Goal: Task Accomplishment & Management: Manage account settings

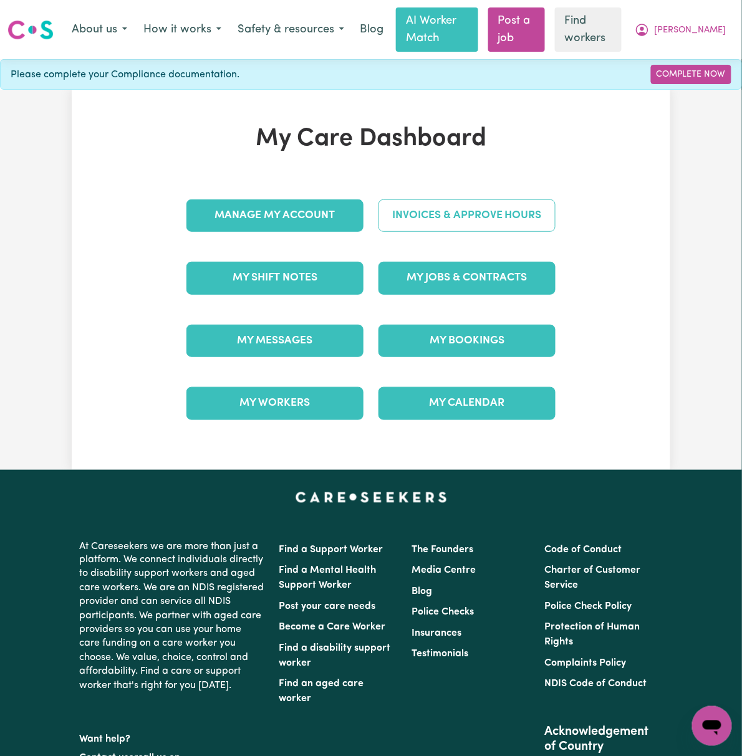
click at [556, 218] on link "Invoices & Approve Hours" at bounding box center [467, 216] width 177 height 32
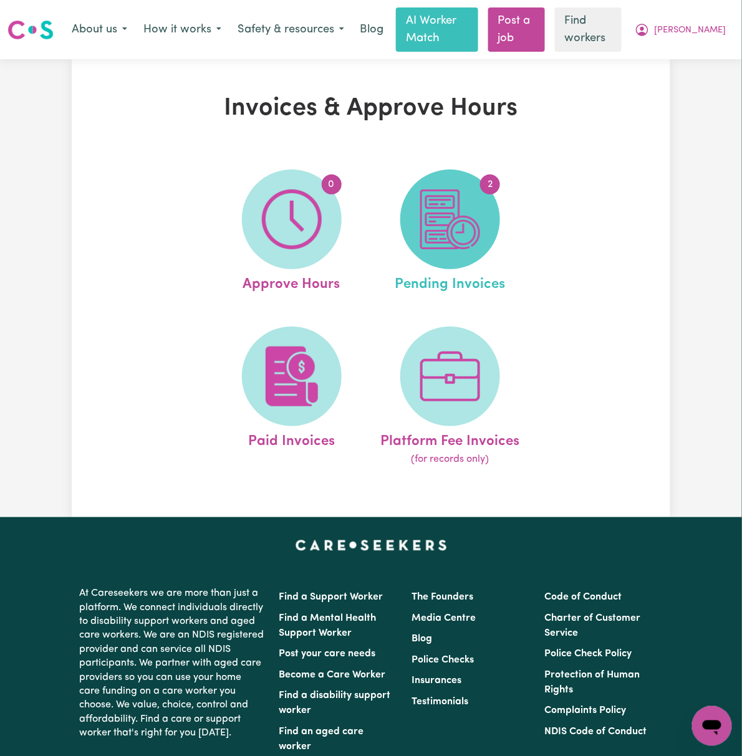
click at [476, 235] on img at bounding box center [450, 220] width 60 height 60
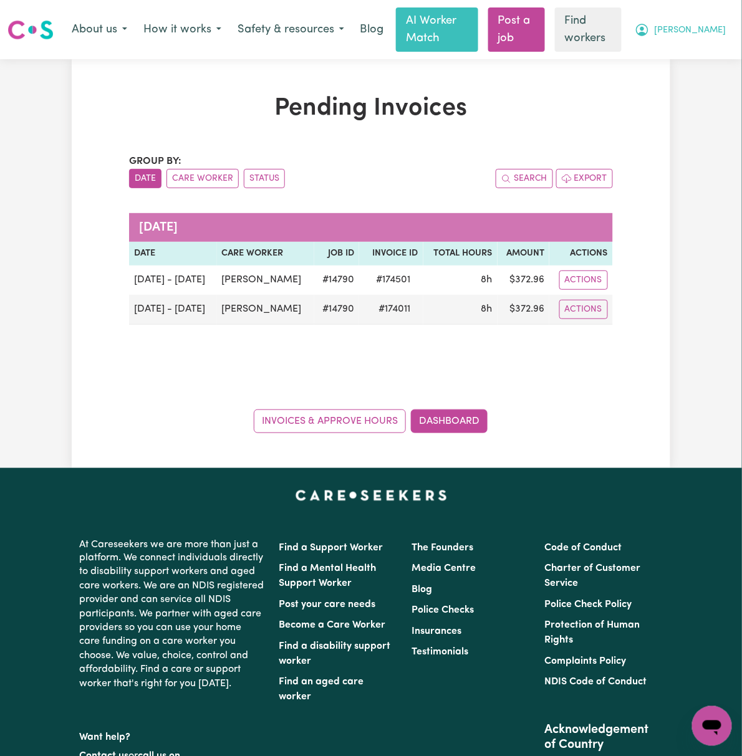
click at [715, 18] on button "[PERSON_NAME]" at bounding box center [681, 30] width 108 height 26
click at [709, 84] on link "Logout" at bounding box center [684, 80] width 99 height 24
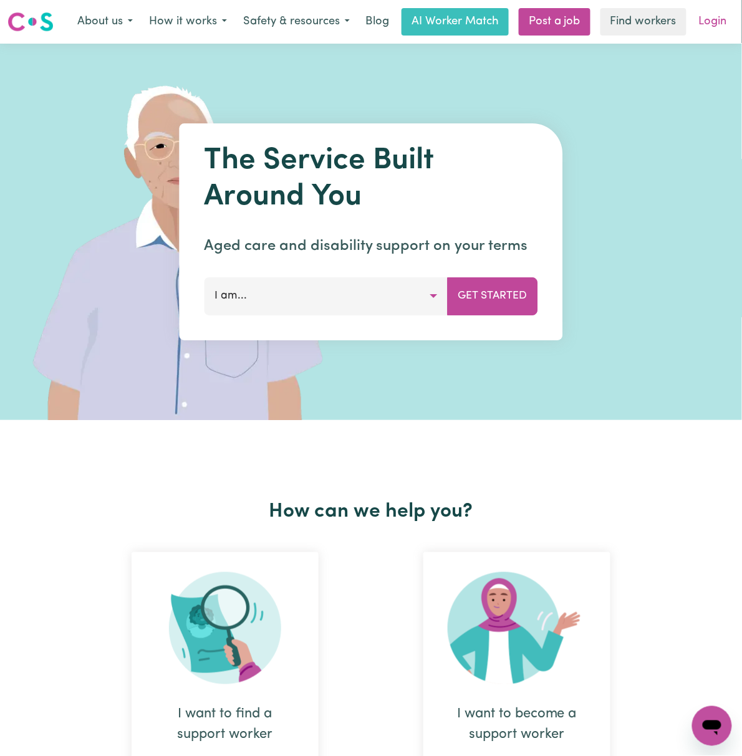
click at [711, 23] on link "Login" at bounding box center [713, 21] width 43 height 27
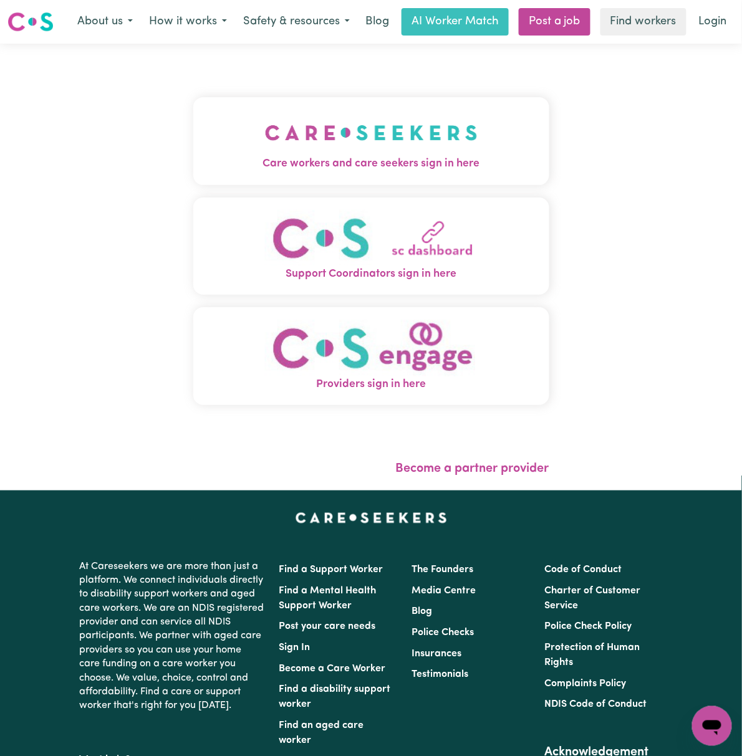
drag, startPoint x: 223, startPoint y: 160, endPoint x: 216, endPoint y: 157, distance: 7.3
click at [220, 157] on span "Care workers and care seekers sign in here" at bounding box center [371, 164] width 356 height 16
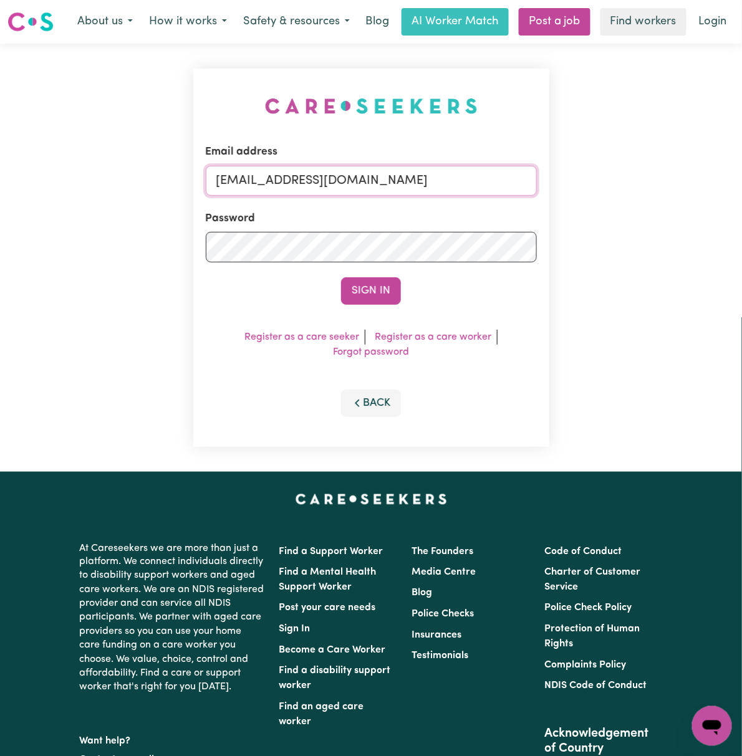
click at [268, 180] on input "[EMAIL_ADDRESS][DOMAIN_NAME]" at bounding box center [371, 181] width 331 height 30
drag, startPoint x: 283, startPoint y: 173, endPoint x: 772, endPoint y: 171, distance: 488.9
click at [741, 171] on html "Menu About us How it works Safety & resources Blog AI Worker Match Post a job F…" at bounding box center [371, 518] width 742 height 1036
type input "[EMAIL_ADDRESS][DOMAIN_NAME]"
click at [341, 277] on button "Sign In" at bounding box center [371, 290] width 60 height 27
